Goal: Information Seeking & Learning: Learn about a topic

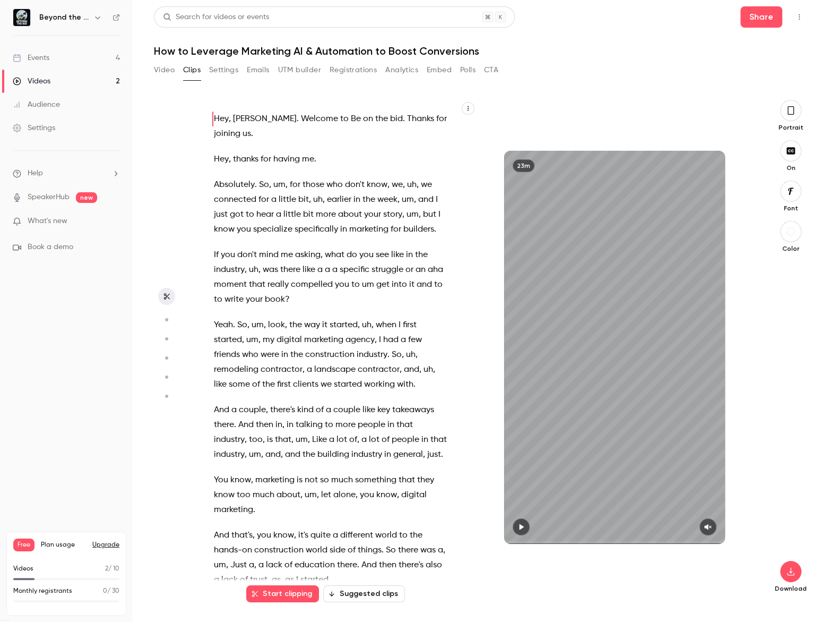
click at [170, 74] on button "Video" at bounding box center [164, 70] width 21 height 17
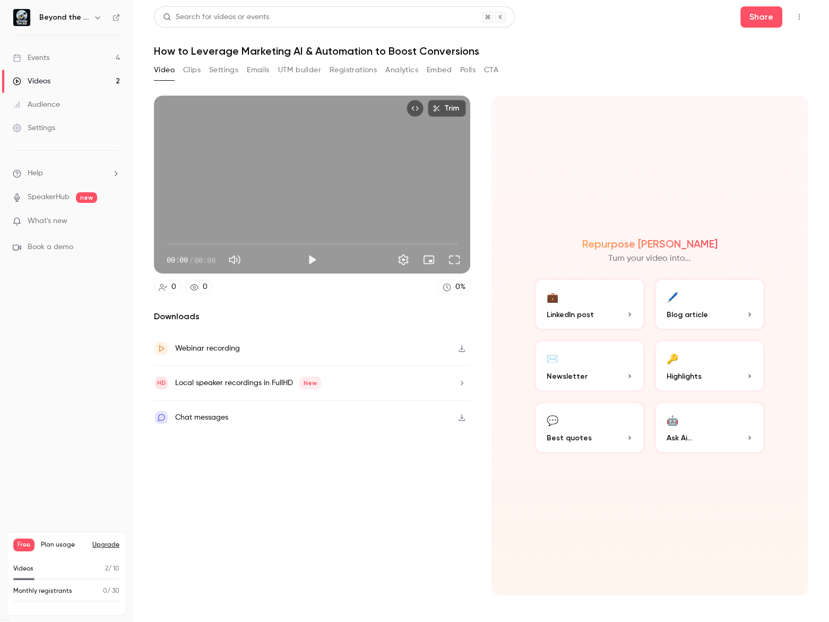
click at [187, 65] on button "Clips" at bounding box center [192, 70] width 18 height 17
drag, startPoint x: 187, startPoint y: 65, endPoint x: 208, endPoint y: 89, distance: 32.0
click at [187, 65] on button "Clips" at bounding box center [192, 70] width 18 height 17
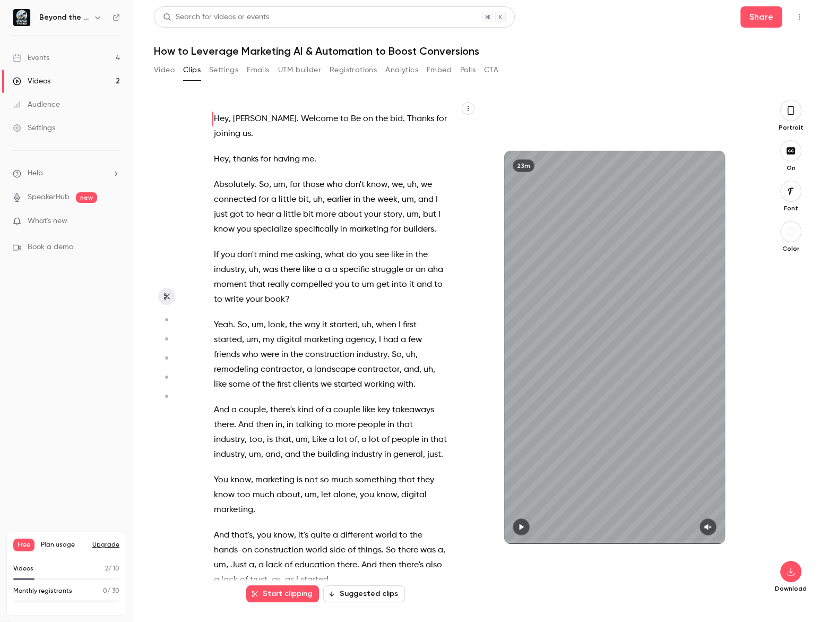
click at [371, 597] on button "Suggested clips" at bounding box center [364, 593] width 82 height 17
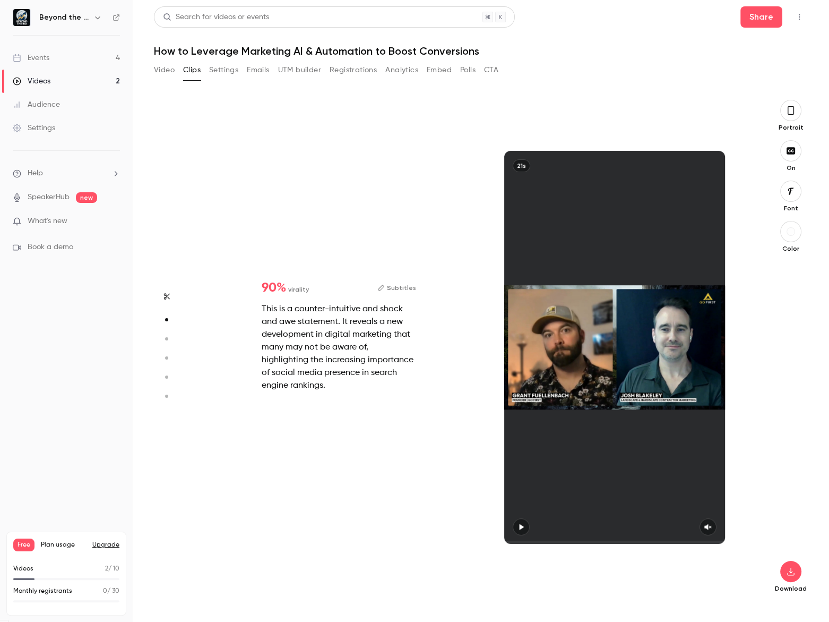
scroll to position [503, 0]
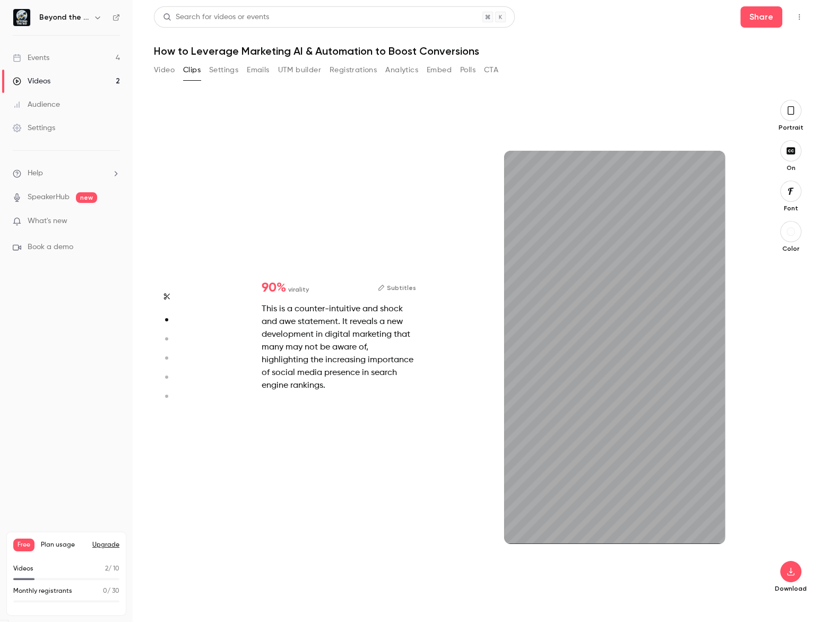
click at [329, 361] on div "This is a counter-intuitive and shock and awe statement. It reveals a new devel…" at bounding box center [339, 347] width 155 height 89
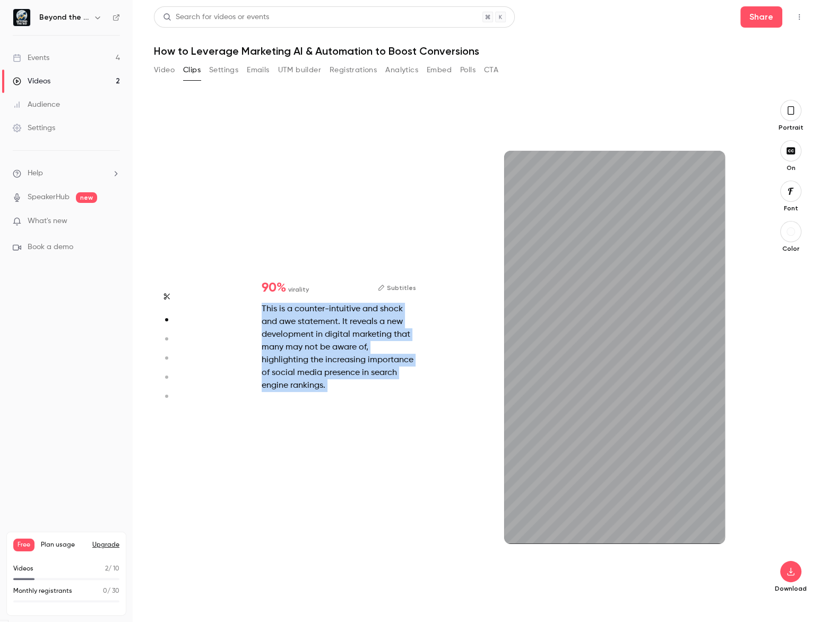
click at [329, 361] on div "This is a counter-intuitive and shock and awe statement. It reveals a new devel…" at bounding box center [339, 347] width 155 height 89
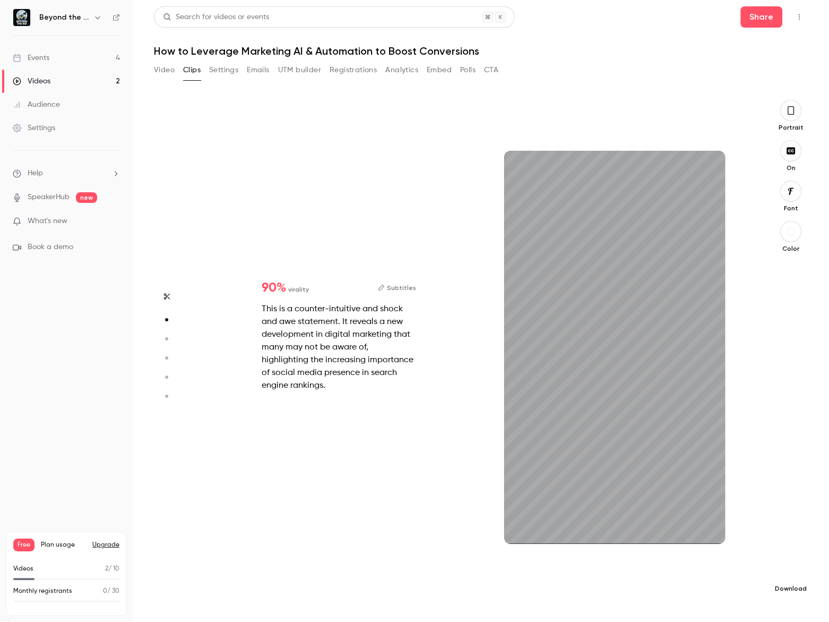
click at [790, 577] on button "button" at bounding box center [791, 571] width 21 height 21
click at [787, 562] on button "button" at bounding box center [791, 571] width 21 height 21
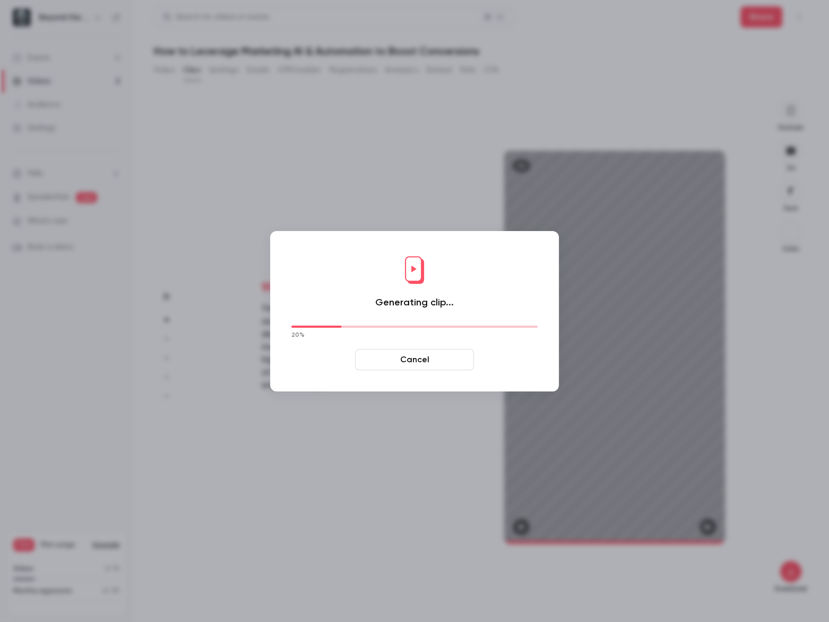
drag, startPoint x: 477, startPoint y: 82, endPoint x: 477, endPoint y: 96, distance: 13.8
click at [477, 82] on div at bounding box center [414, 311] width 829 height 622
drag, startPoint x: 425, startPoint y: 355, endPoint x: 428, endPoint y: 363, distance: 8.6
click at [425, 355] on button "Cancel" at bounding box center [414, 359] width 119 height 21
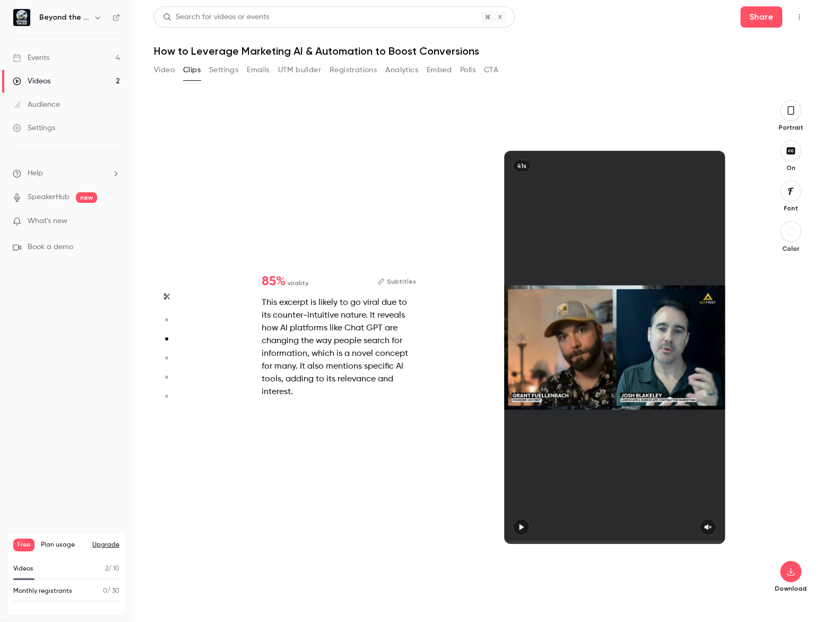
type input "*"
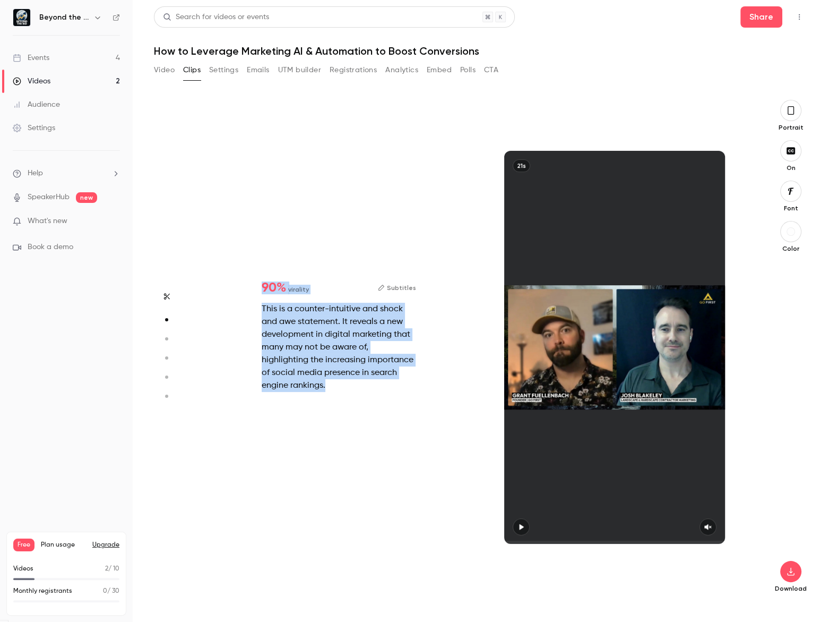
drag, startPoint x: 262, startPoint y: 289, endPoint x: 342, endPoint y: 385, distance: 124.8
click at [342, 387] on div "90 % virality Subtitles This is a counter-intuitive and shock and awe statement…" at bounding box center [339, 336] width 188 height 144
copy div "90 % virality Subtitles This is a counter-intuitive and shock and awe statement…"
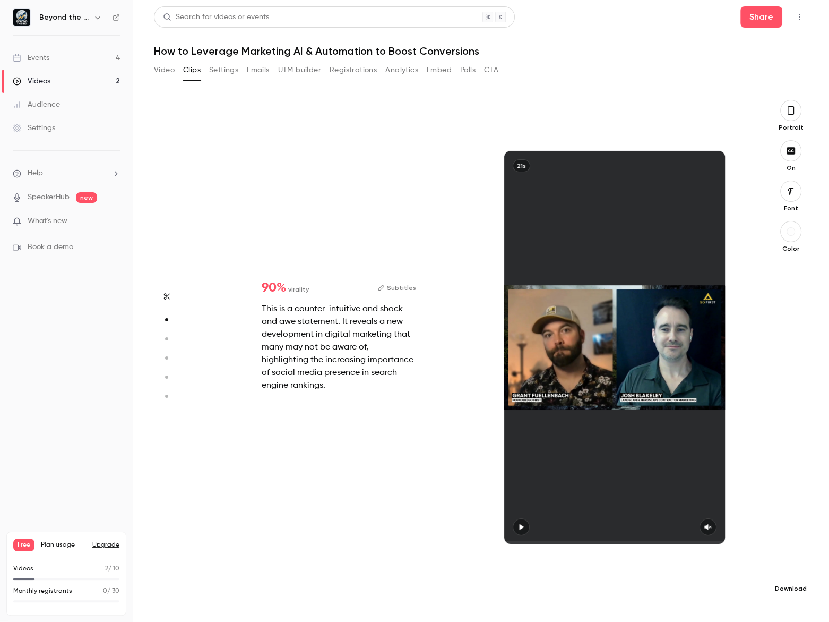
click at [790, 567] on button "button" at bounding box center [791, 571] width 21 height 21
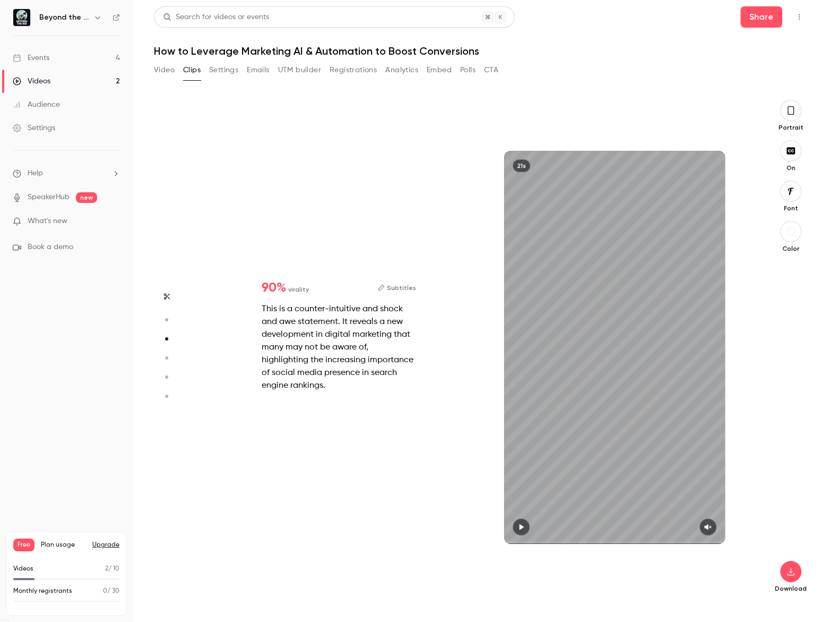
scroll to position [1005, 0]
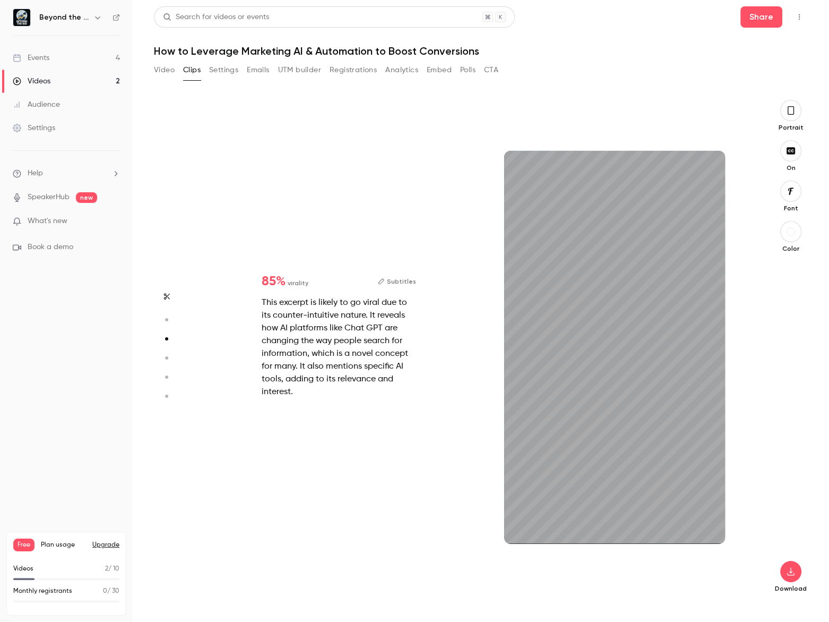
click at [268, 286] on span "85 %" at bounding box center [274, 281] width 24 height 13
click at [796, 575] on icon "button" at bounding box center [791, 571] width 13 height 8
type input "**"
